Goal: Find specific page/section: Find specific page/section

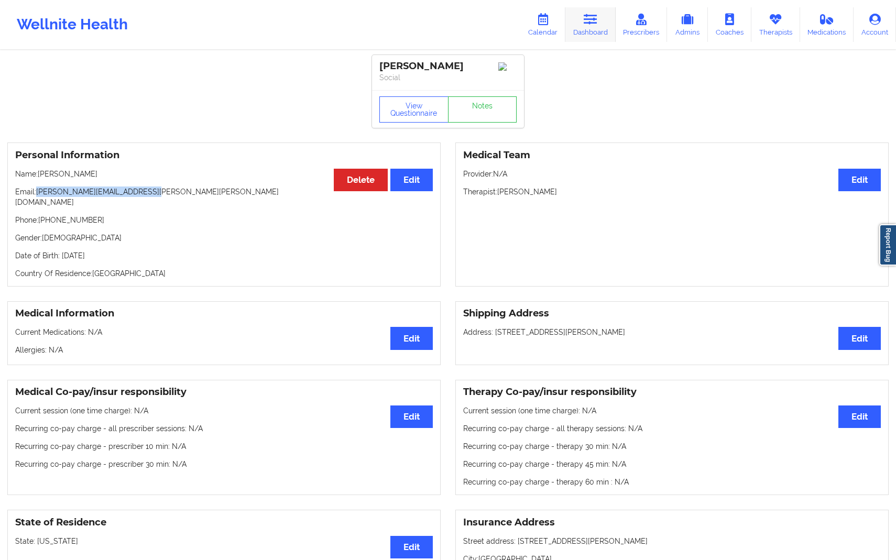
click at [579, 30] on link "Dashboard" at bounding box center [590, 24] width 50 height 35
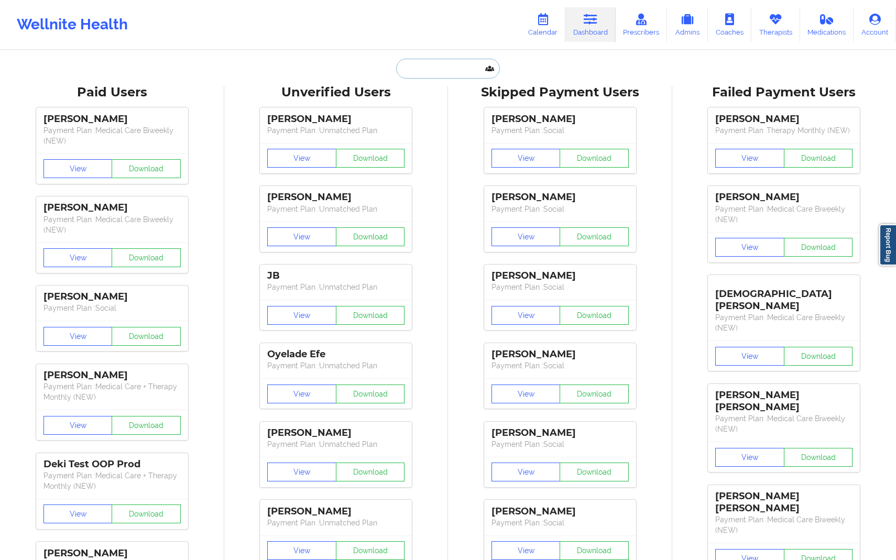
click at [475, 68] on input "text" at bounding box center [448, 69] width 104 height 20
paste input "[EMAIL_ADDRESS][DOMAIN_NAME]"
type input "[EMAIL_ADDRESS][DOMAIN_NAME]"
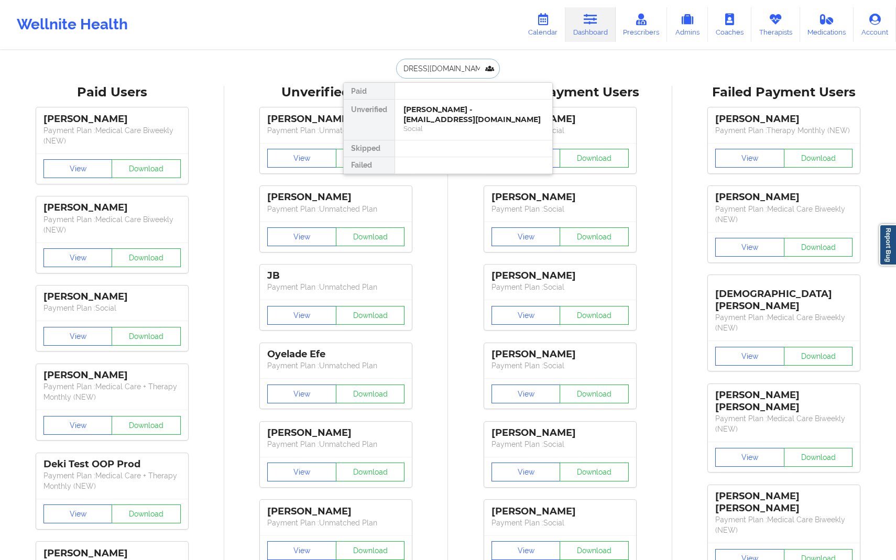
click at [484, 116] on div "[PERSON_NAME] - [EMAIL_ADDRESS][DOMAIN_NAME]" at bounding box center [473, 114] width 140 height 19
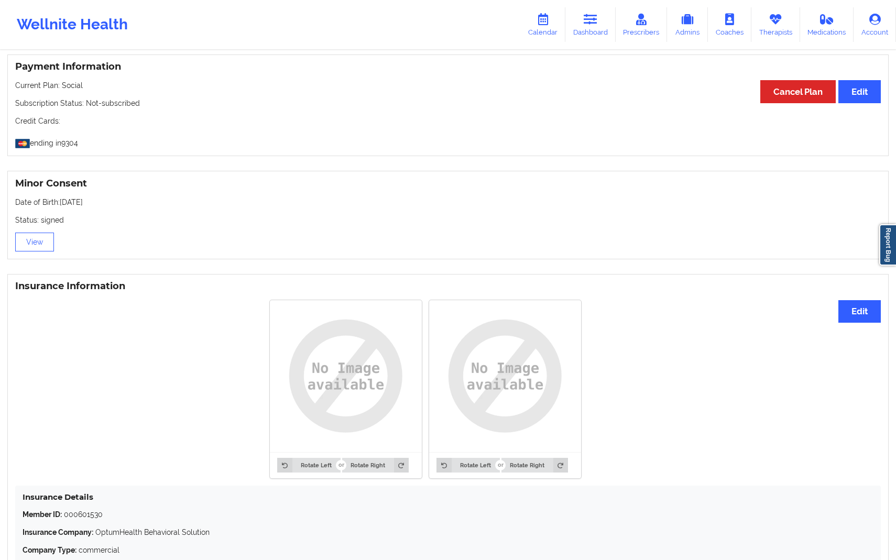
scroll to position [595, 0]
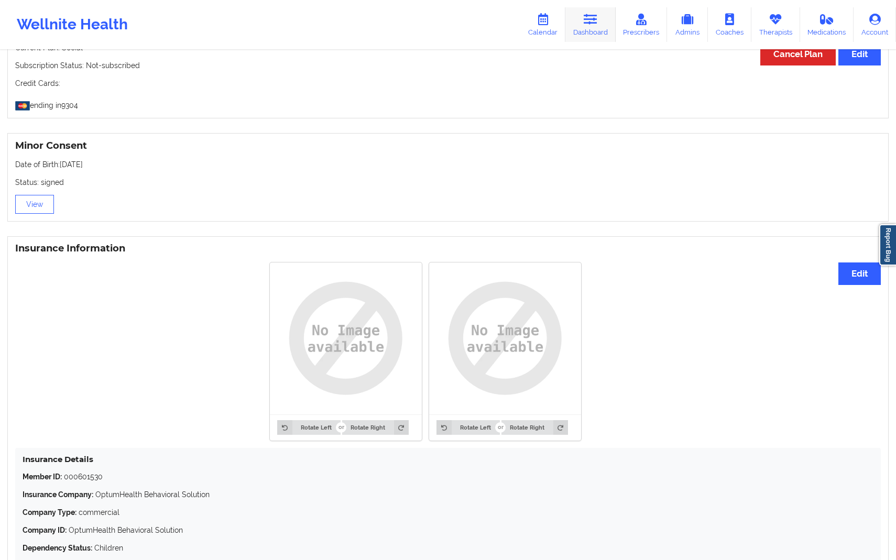
click at [585, 38] on link "Dashboard" at bounding box center [590, 24] width 50 height 35
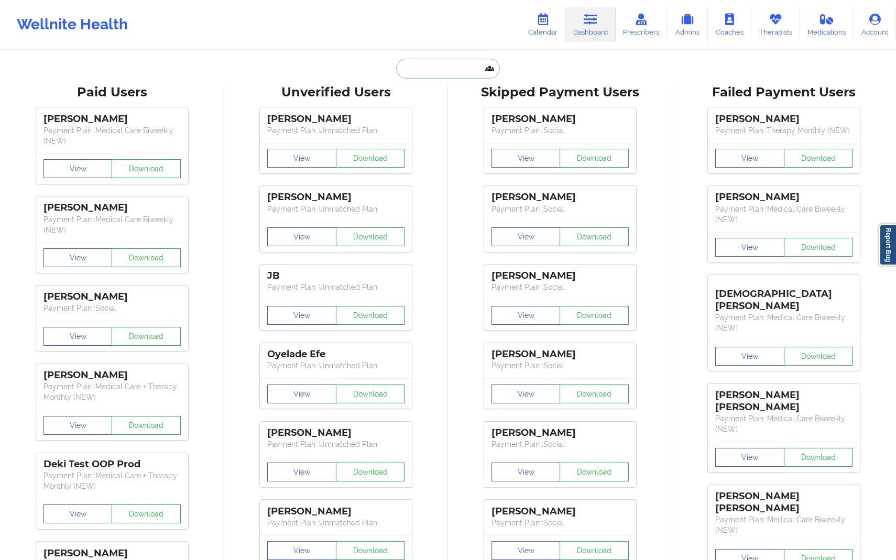
click at [444, 63] on input "text" at bounding box center [448, 69] width 104 height 20
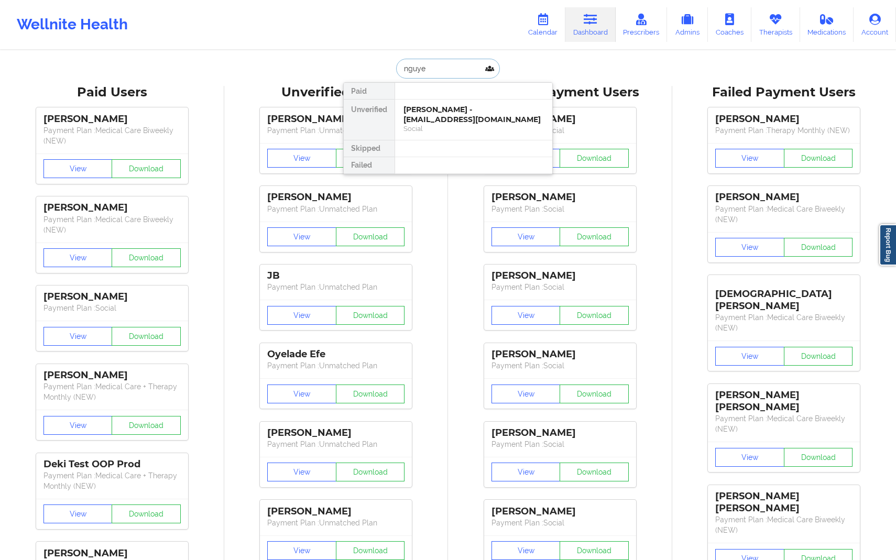
type input "[PERSON_NAME]"
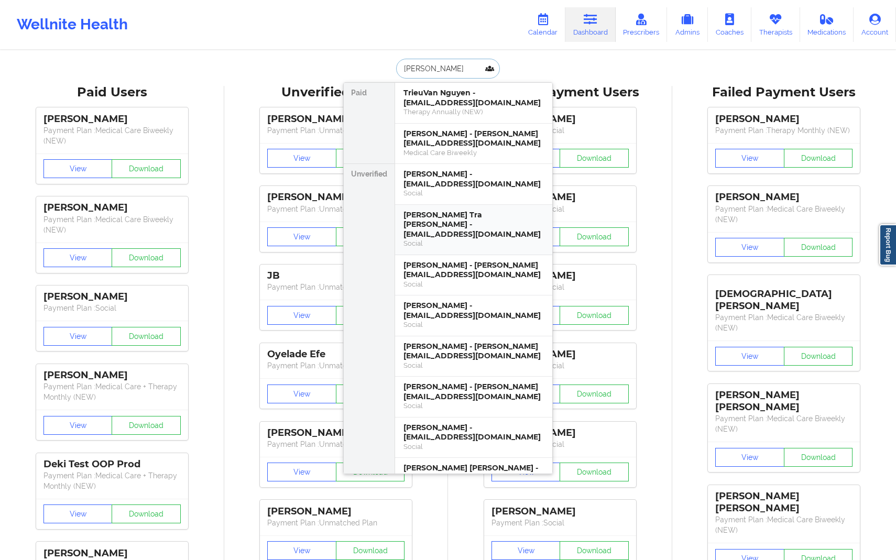
click at [462, 214] on div "[PERSON_NAME] Tra [PERSON_NAME] - [EMAIL_ADDRESS][DOMAIN_NAME]" at bounding box center [473, 224] width 140 height 29
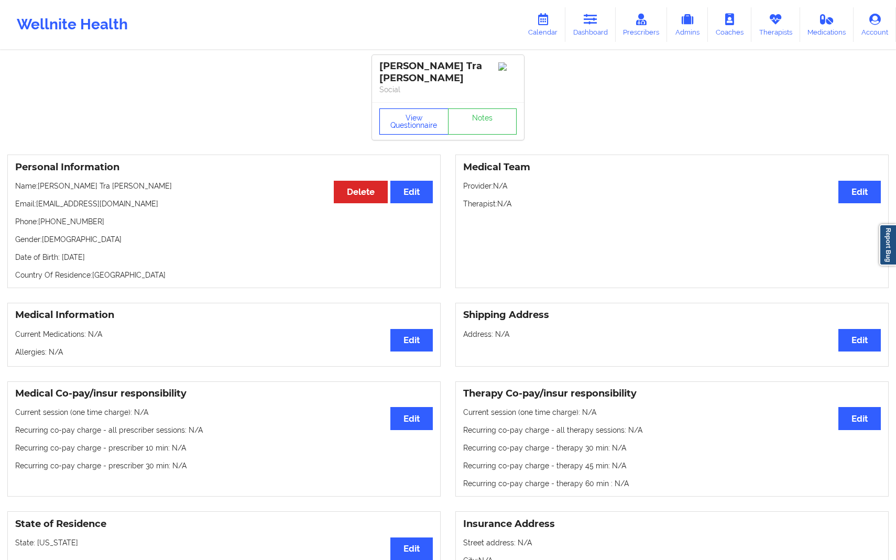
click at [423, 114] on button "View Questionnaire" at bounding box center [413, 121] width 69 height 26
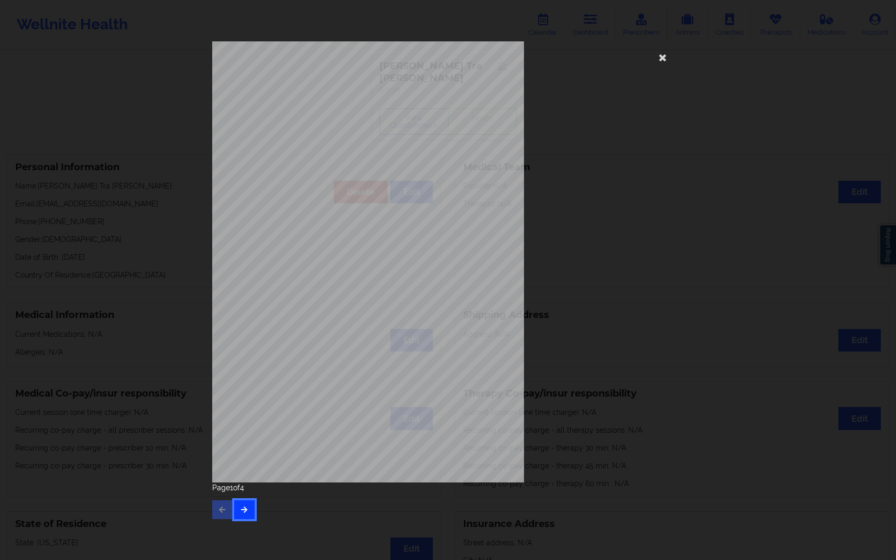
click at [253, 509] on button "button" at bounding box center [244, 509] width 20 height 19
